Goal: Find contact information

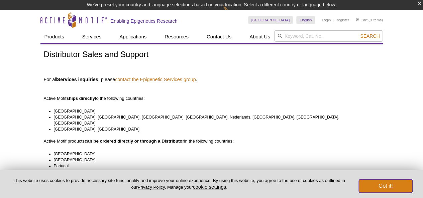
click at [376, 188] on button "Got it!" at bounding box center [386, 186] width 54 height 13
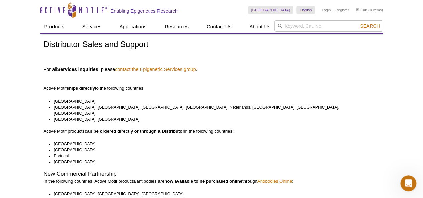
drag, startPoint x: 426, startPoint y: 12, endPoint x: 425, endPoint y: 0, distance: 12.1
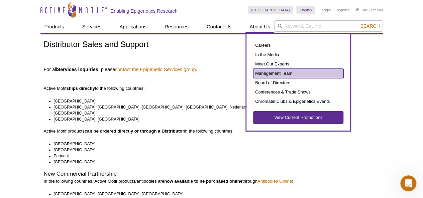
click at [273, 73] on link "Management Team" at bounding box center [298, 73] width 90 height 9
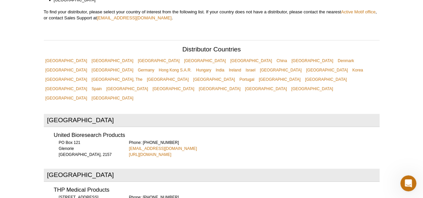
scroll to position [214, 0]
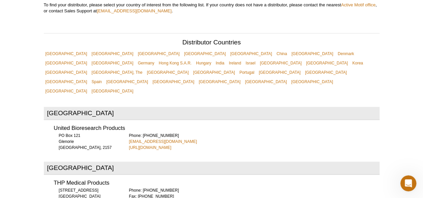
drag, startPoint x: 187, startPoint y: 115, endPoint x: 128, endPoint y: 118, distance: 59.6
click at [128, 121] on div "United Bioresearch Products PO Box 121 Glenorie NSW, 2157 Phone: +61 2 4575 030…" at bounding box center [212, 136] width 336 height 30
copy link "info@unitedbioresearch.com.au"
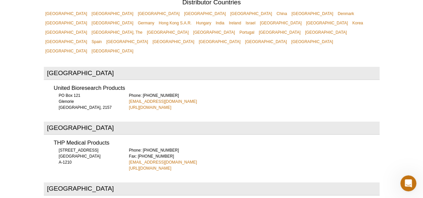
scroll to position [267, 0]
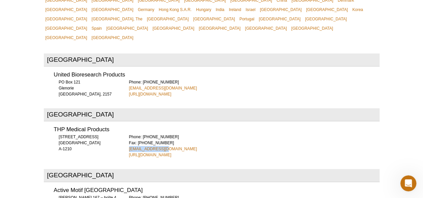
drag, startPoint x: 162, startPoint y: 124, endPoint x: 129, endPoint y: 125, distance: 33.5
click at [129, 125] on div "THP Medical Products Shuttleworthstraße 19 Wien A-1210 Phone: +43 1 292 82 80 F…" at bounding box center [212, 141] width 336 height 36
copy link "r.englisch@thp.at"
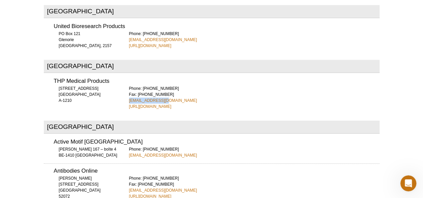
scroll to position [321, 0]
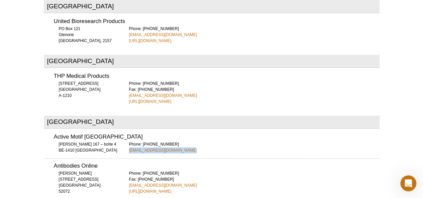
drag, startPoint x: 183, startPoint y: 124, endPoint x: 129, endPoint y: 128, distance: 54.7
click at [129, 142] on div "Phone: +32 (0)2 653 0001 euro-orders@activemotif.com" at bounding box center [254, 148] width 251 height 12
copy link "euro-orders@activemotif.com"
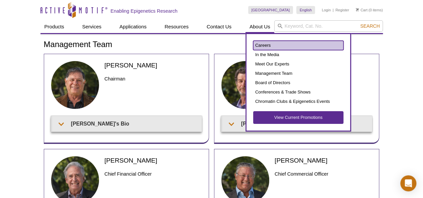
click at [262, 45] on link "Careers" at bounding box center [298, 45] width 90 height 9
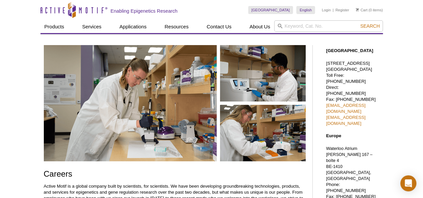
drag, startPoint x: 367, startPoint y: 74, endPoint x: 326, endPoint y: 65, distance: 41.6
click at [326, 65] on p "1914 Palomar Oaks Way, Suite 150 Carlsbad, CA 92008 Toll Free: 877 222 9543 Dir…" at bounding box center [353, 94] width 54 height 66
copy p "1914 Palomar Oaks Way, Suite 150 Carlsbad, CA 92008"
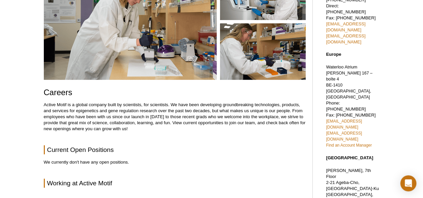
scroll to position [85, 0]
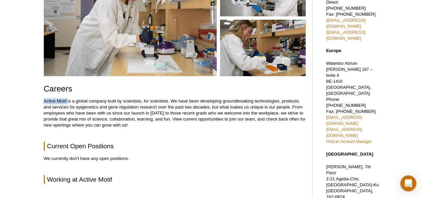
drag, startPoint x: 44, startPoint y: 100, endPoint x: 67, endPoint y: 100, distance: 22.8
click at [67, 100] on p "Active Motif is a global company built by scientists, for scientists. We have b…" at bounding box center [175, 113] width 262 height 30
copy p "Active Motif"
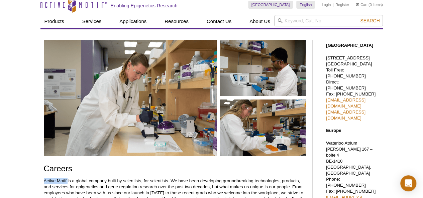
scroll to position [0, 0]
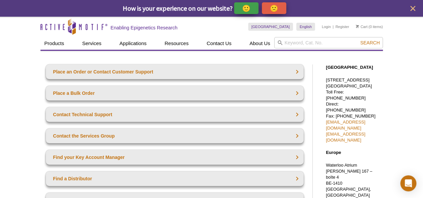
drag, startPoint x: 426, startPoint y: 25, endPoint x: 422, endPoint y: 8, distance: 17.9
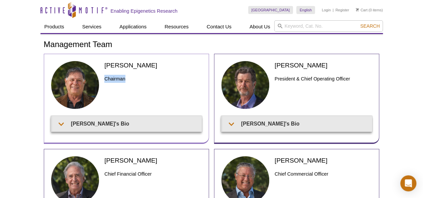
drag, startPoint x: 127, startPoint y: 76, endPoint x: 105, endPoint y: 76, distance: 21.4
click at [105, 76] on h3 "Chairman" at bounding box center [152, 79] width 97 height 8
copy h3 "Chairman"
drag, startPoint x: 148, startPoint y: 64, endPoint x: 104, endPoint y: 60, distance: 44.0
click at [104, 60] on div "[PERSON_NAME] Chairman [PERSON_NAME]'s Bio" at bounding box center [126, 99] width 165 height 90
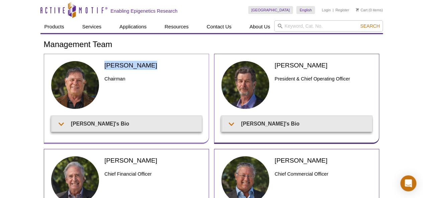
copy h2 "[PERSON_NAME]"
